Goal: Communication & Community: Answer question/provide support

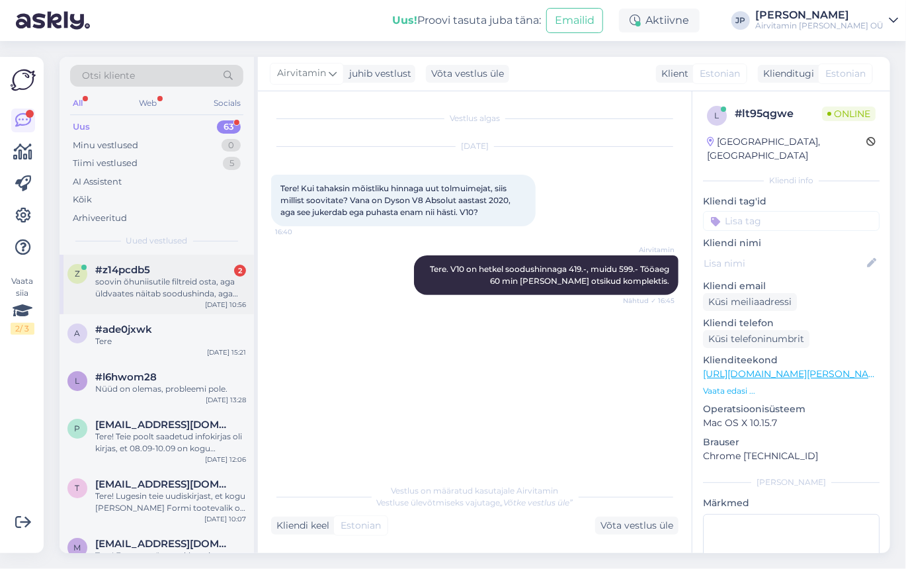
click at [163, 284] on div "soovin õhuniisutile filtreid osta, aga üldvaates näitab soodushinda, aga ostuko…" at bounding box center [170, 288] width 151 height 24
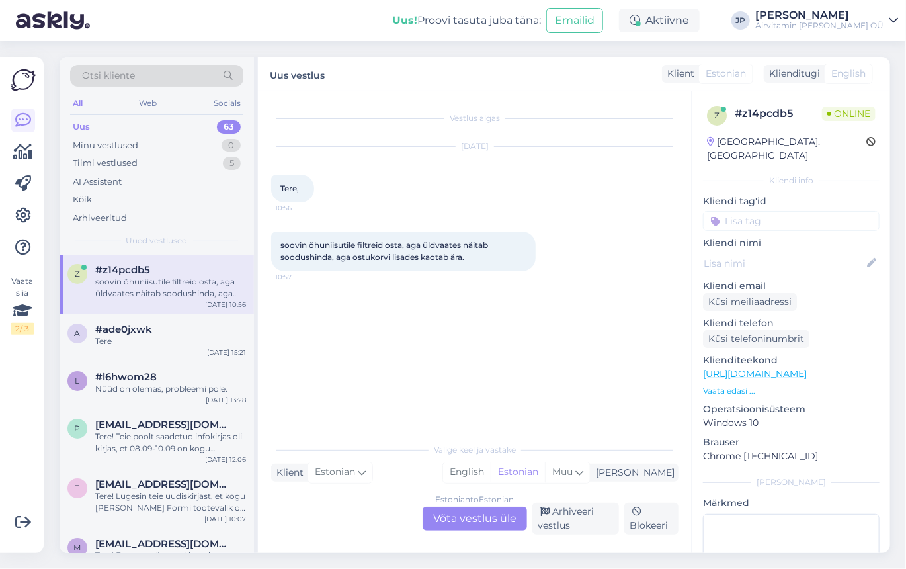
click at [447, 521] on div "Estonian to Estonian Võta vestlus üle" at bounding box center [475, 519] width 104 height 24
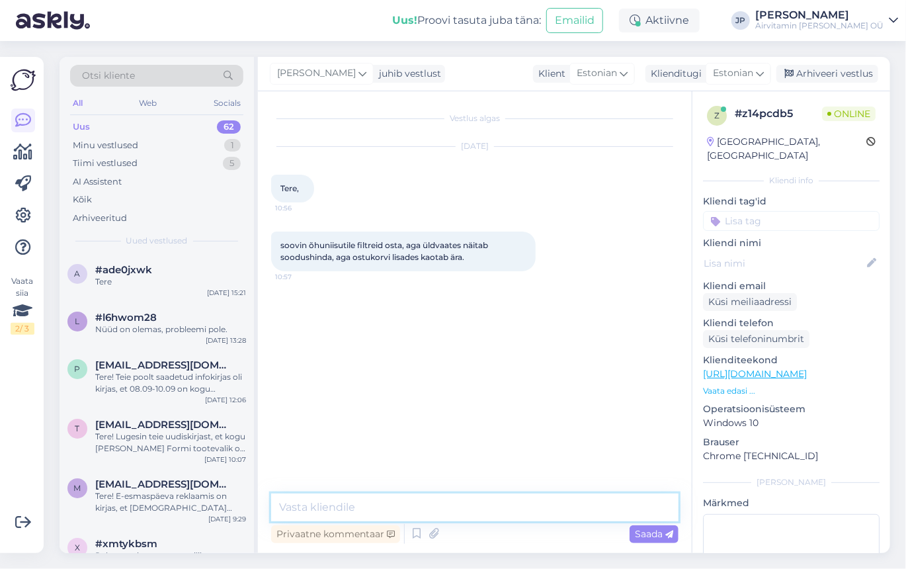
click at [349, 518] on textarea at bounding box center [474, 507] width 407 height 28
type textarea "Tere,"
type textarea "[PERSON_NAME] soodushindasid veebis ei ole -- kohapealt veel saab!"
click at [646, 533] on span "Saada" at bounding box center [654, 534] width 38 height 12
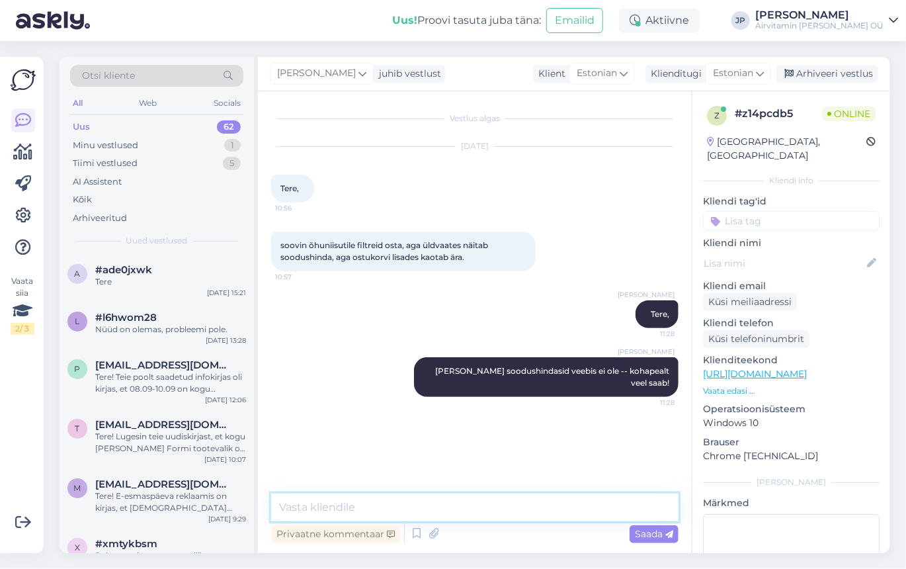
click at [305, 507] on textarea at bounding box center [474, 507] width 407 height 28
type textarea "[PERSON_NAME]"
click at [643, 538] on span "Saada" at bounding box center [654, 534] width 38 height 12
